Goal: Obtain resource: Obtain resource

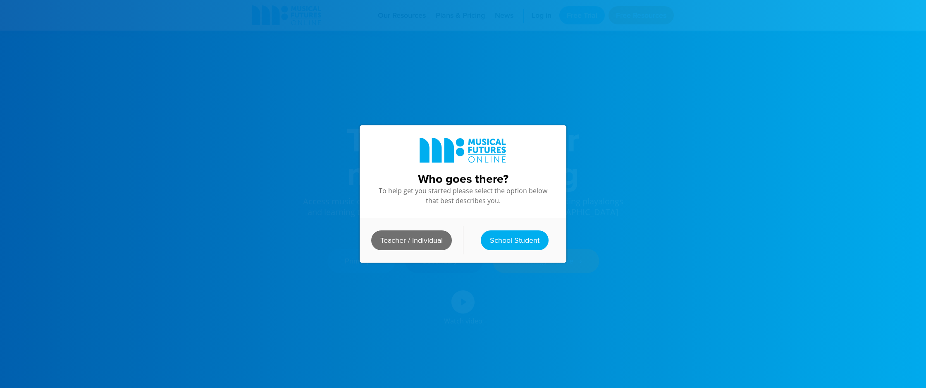
click at [410, 240] on link "Teacher / Individual" at bounding box center [411, 240] width 81 height 20
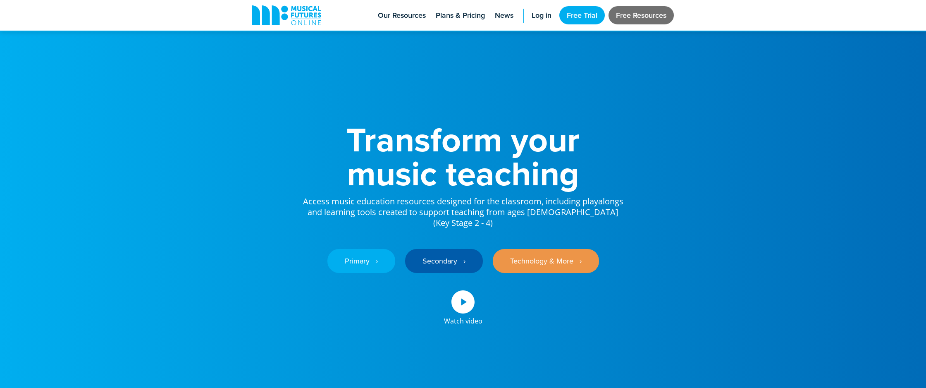
click at [631, 19] on link "Free Resources" at bounding box center [641, 15] width 65 height 18
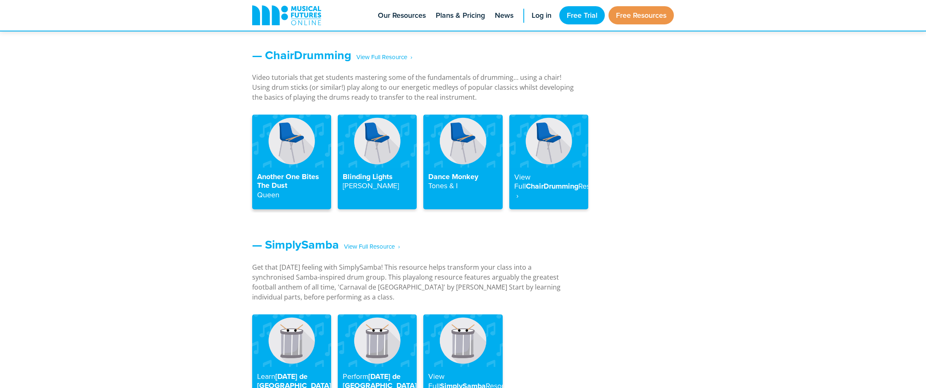
scroll to position [915, 0]
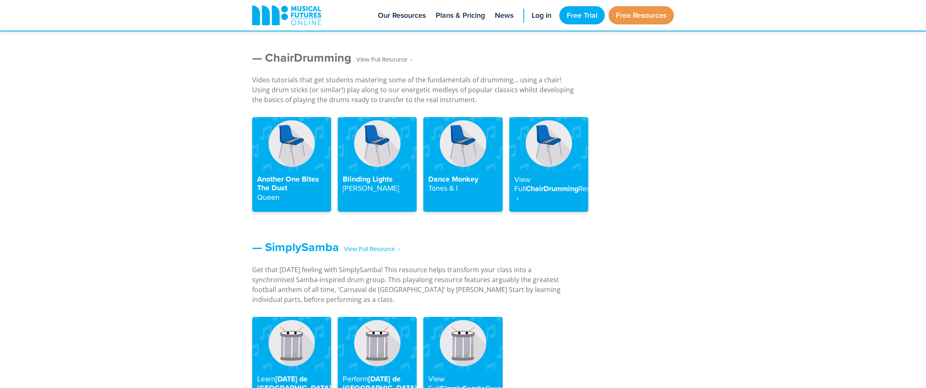
click at [366, 58] on span "‎ ‎ ‎ View Full Resource‎‏‏‎ ‎ ›" at bounding box center [381, 60] width 61 height 14
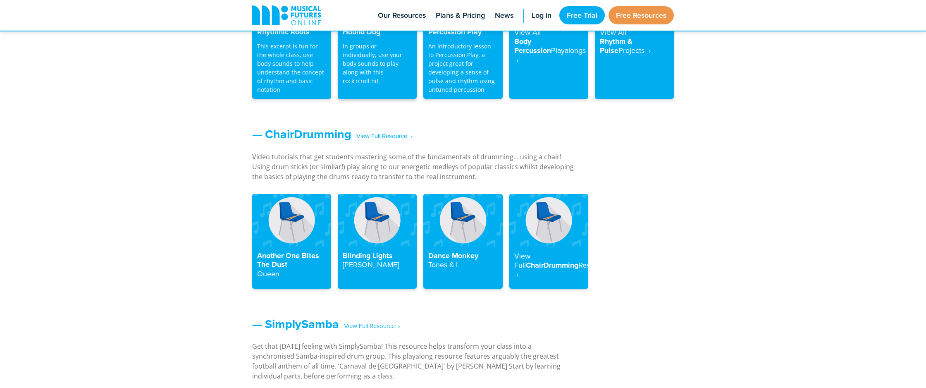
scroll to position [853, 0]
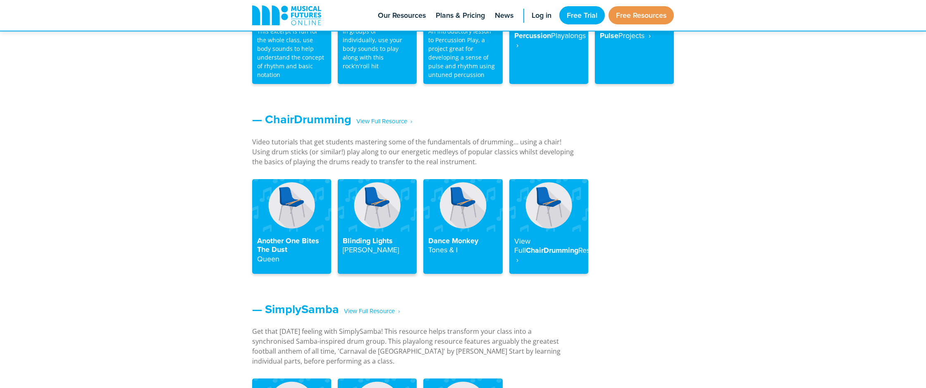
click at [366, 201] on img at bounding box center [377, 205] width 79 height 53
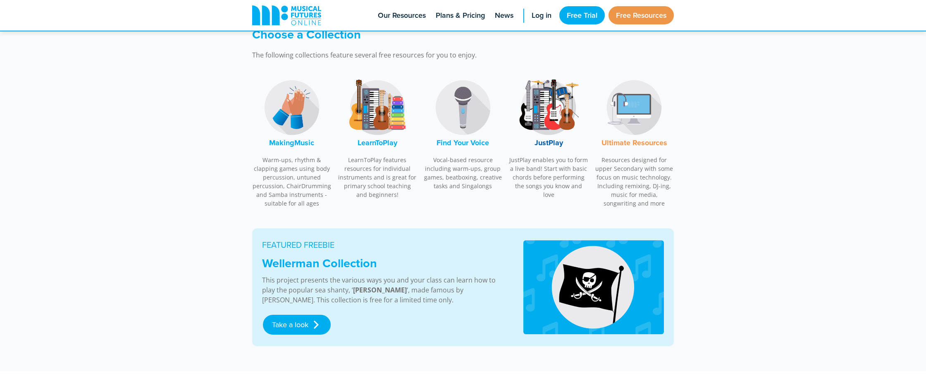
scroll to position [247, 0]
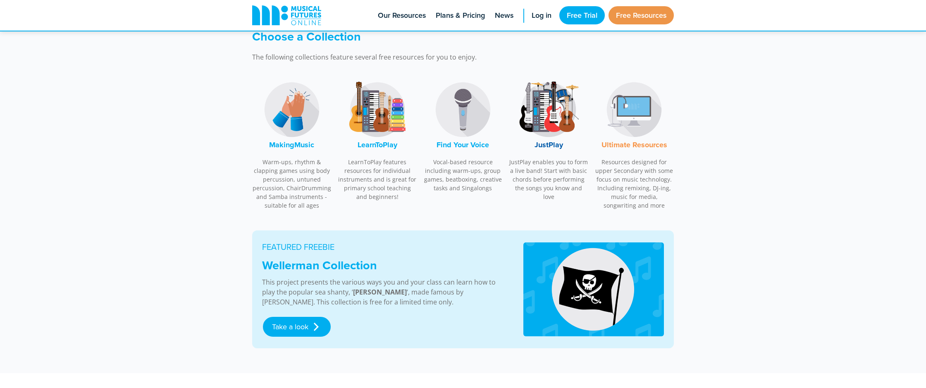
click at [370, 134] on img at bounding box center [378, 110] width 62 height 62
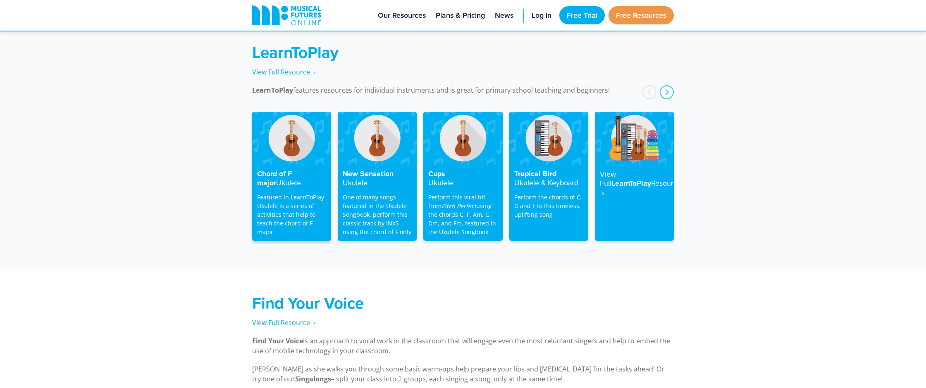
scroll to position [1328, 0]
click at [282, 142] on img at bounding box center [291, 137] width 79 height 53
